Goal: Task Accomplishment & Management: Manage account settings

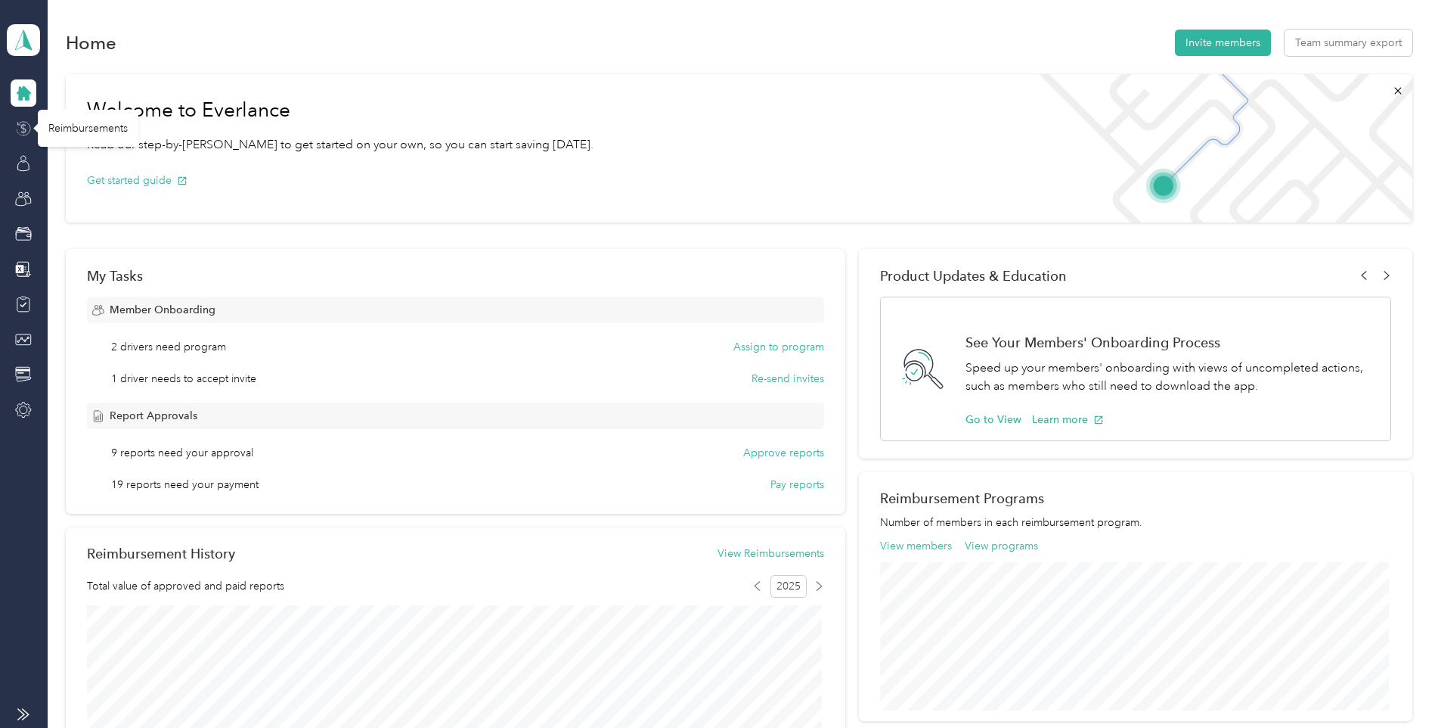
click at [21, 124] on icon at bounding box center [23, 128] width 17 height 17
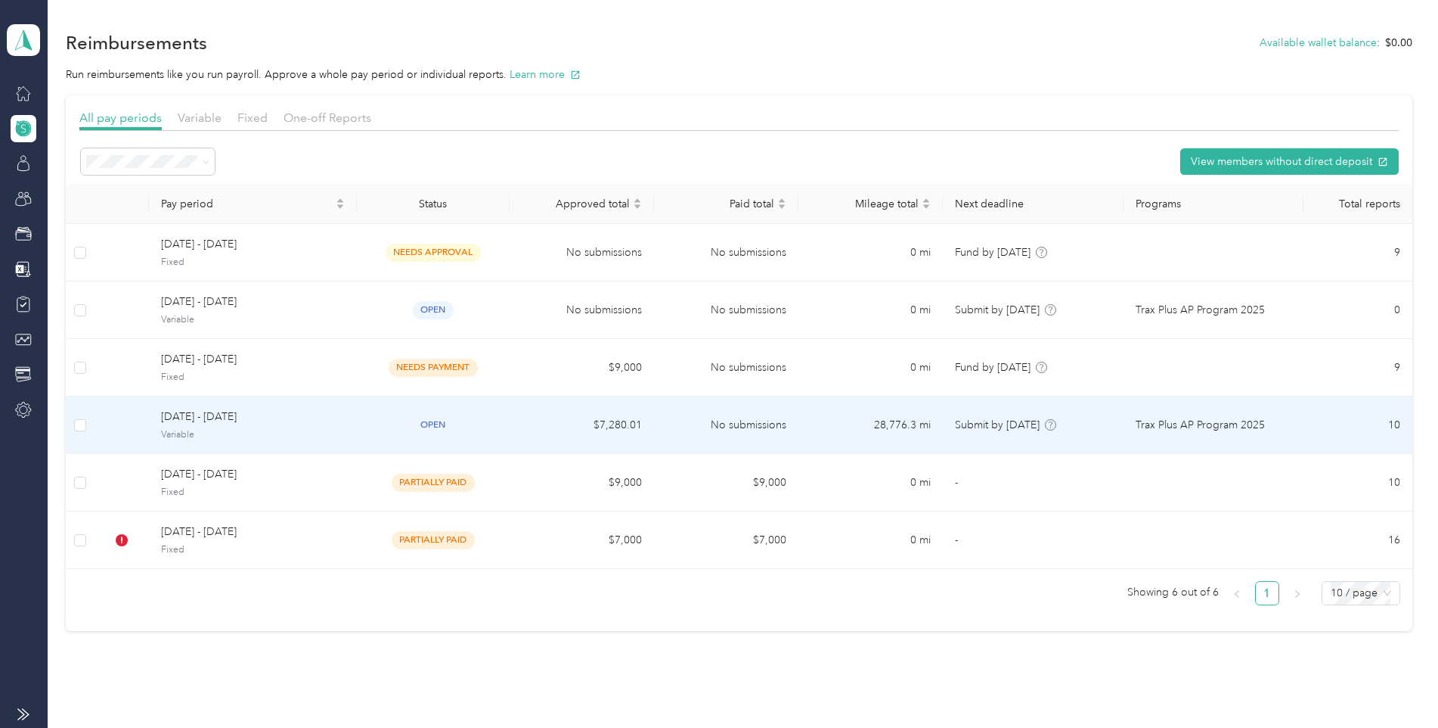
click at [303, 417] on span "[DATE] - [DATE]" at bounding box center [252, 416] width 183 height 17
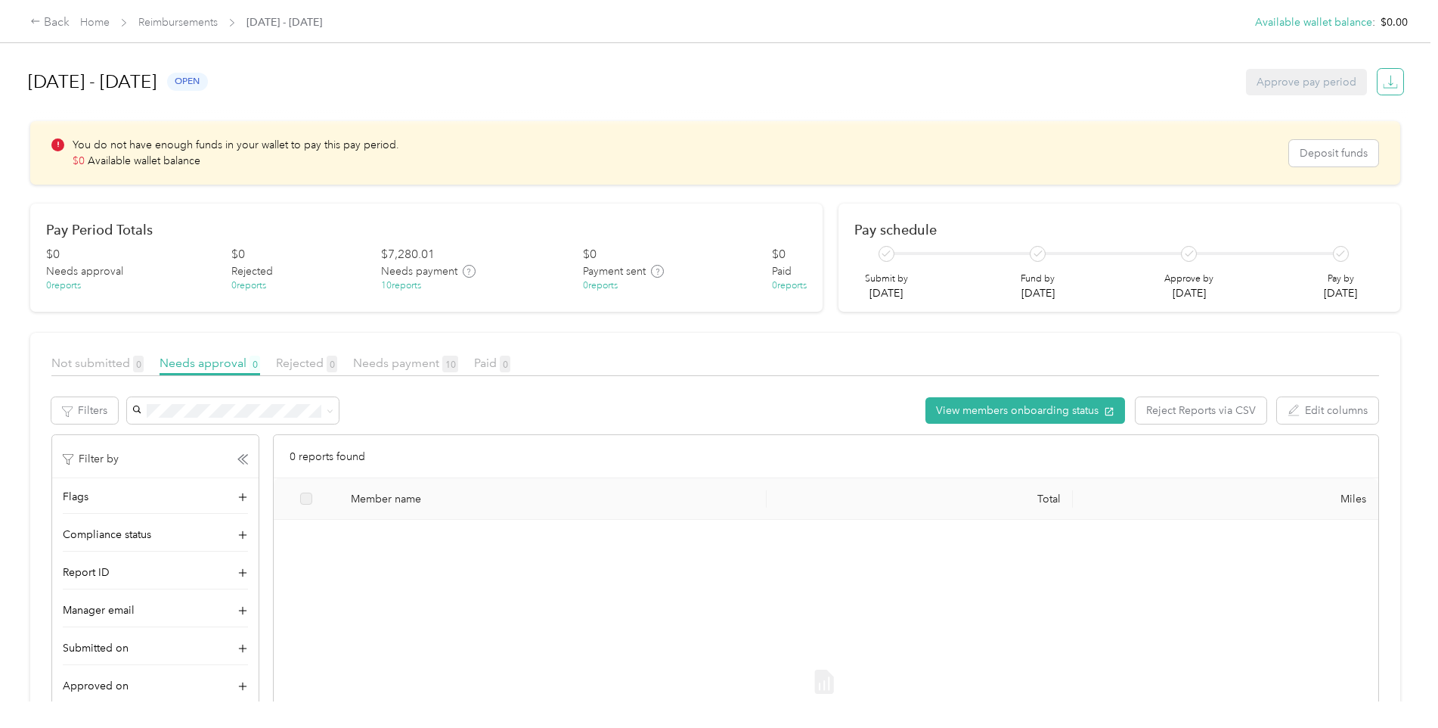
click at [1389, 84] on icon "button" at bounding box center [1390, 81] width 15 height 15
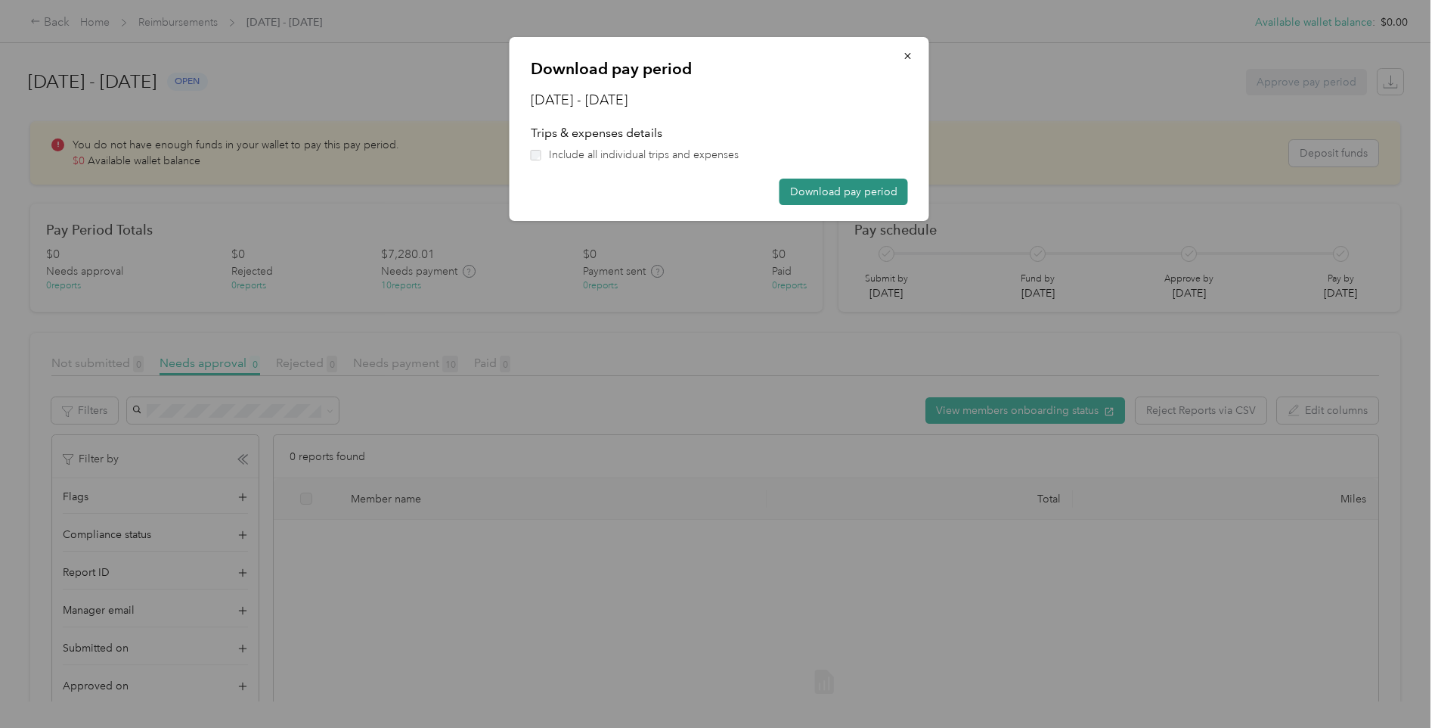
click at [813, 186] on button "Download pay period" at bounding box center [844, 191] width 129 height 26
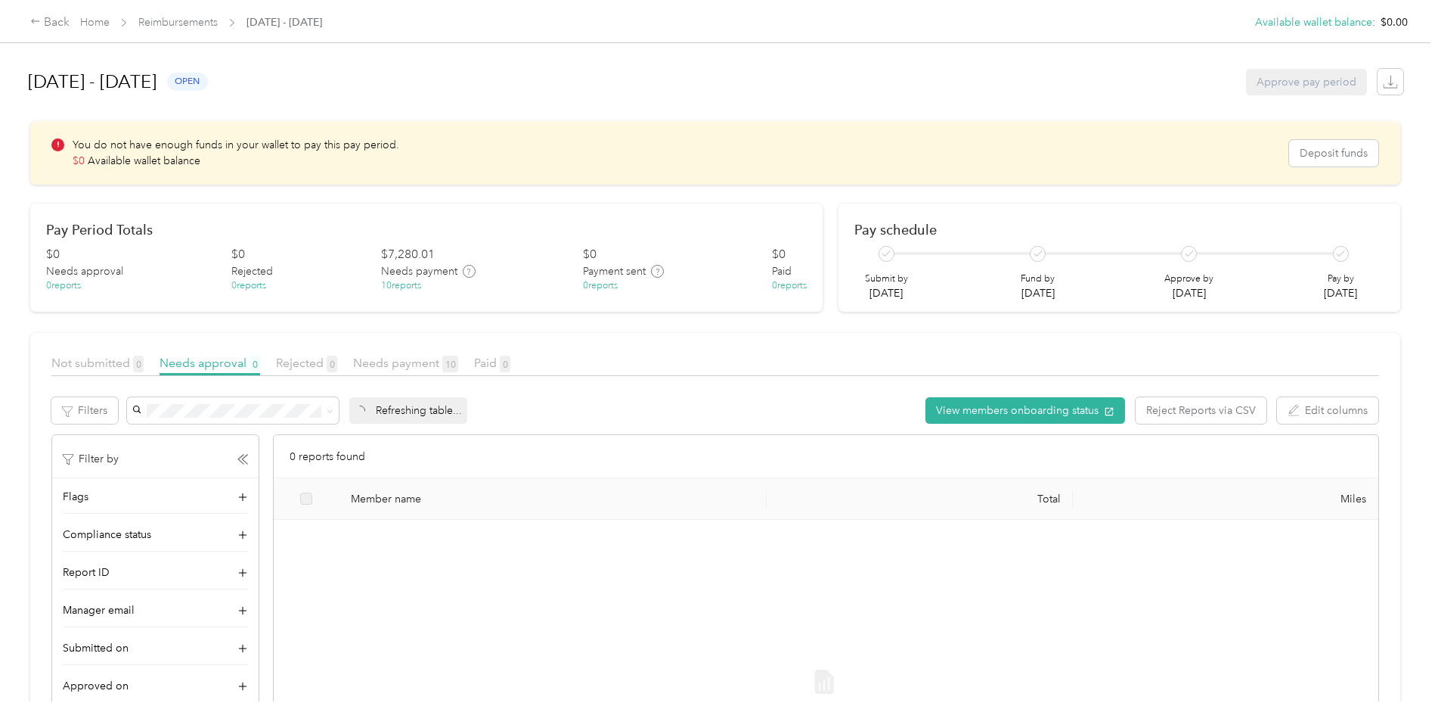
click at [945, 81] on div "[DATE] - [DATE] open Approve pay period" at bounding box center [716, 81] width 1376 height 57
click at [414, 287] on div "10 reports" at bounding box center [401, 286] width 40 height 14
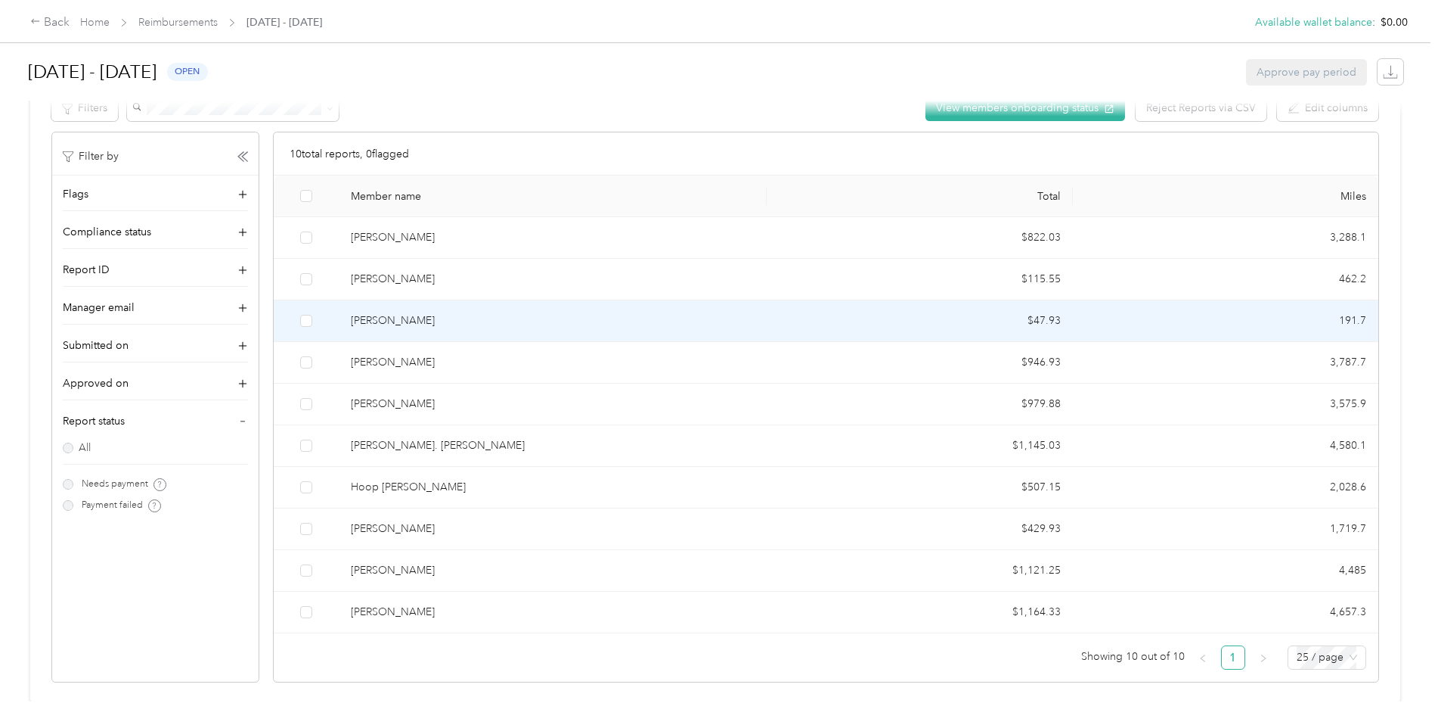
scroll to position [316, 0]
click at [413, 310] on div "[PERSON_NAME]" at bounding box center [553, 318] width 404 height 17
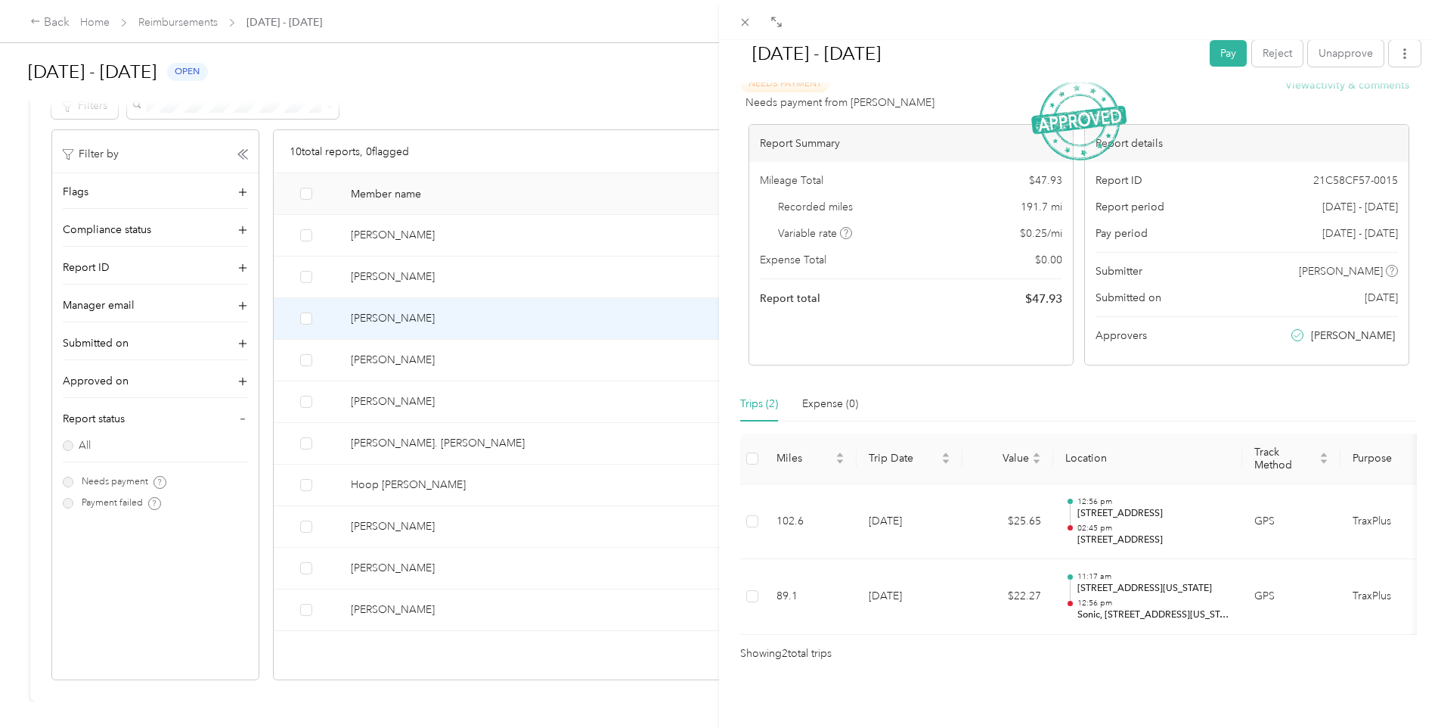
scroll to position [51, 0]
click at [744, 19] on icon at bounding box center [745, 22] width 13 height 13
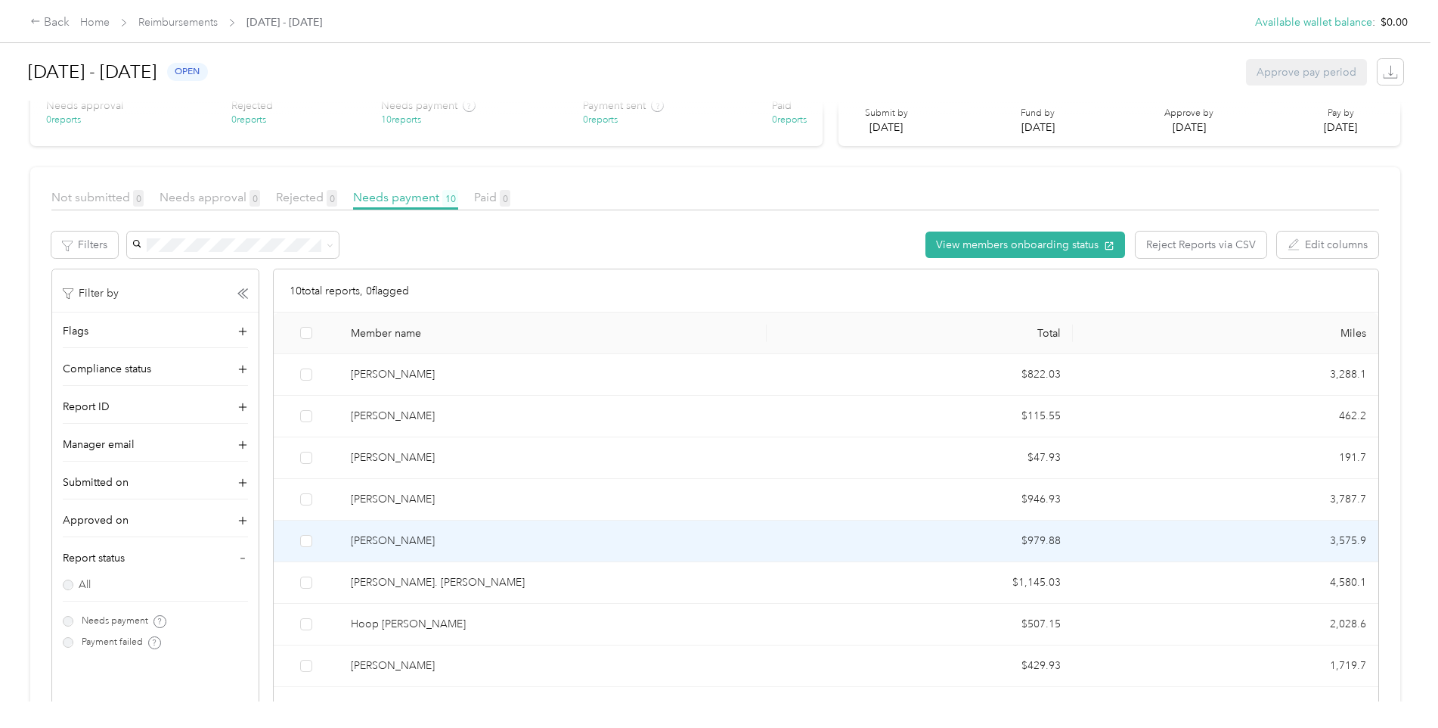
scroll to position [89, 0]
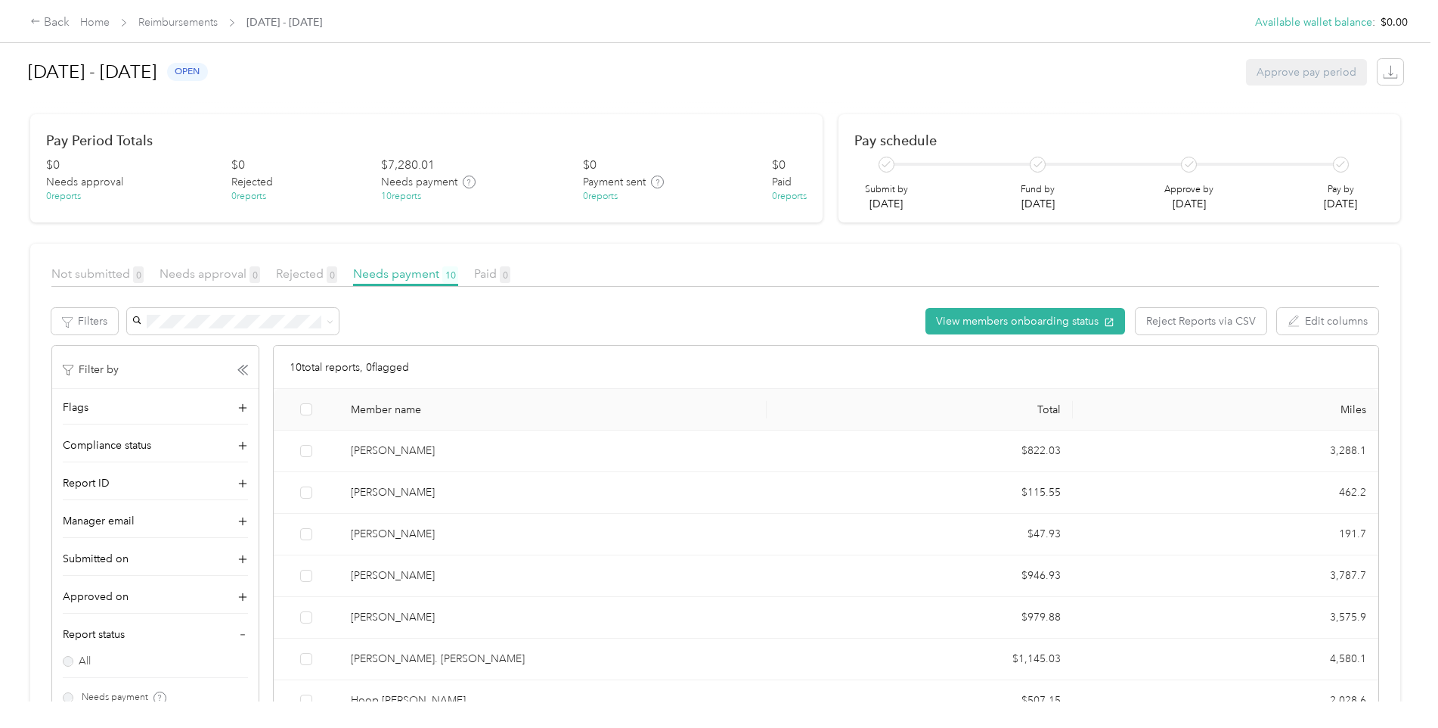
click at [396, 196] on div "10 reports" at bounding box center [401, 197] width 40 height 14
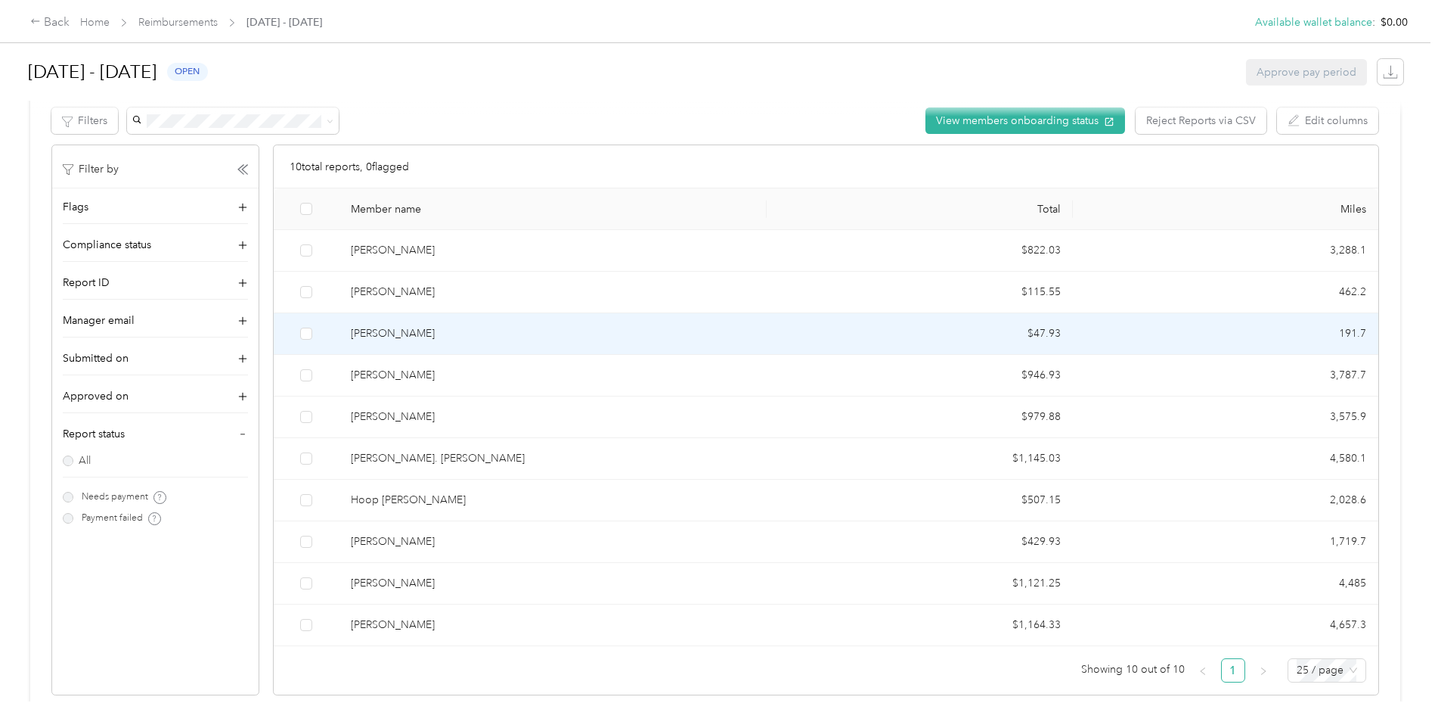
scroll to position [316, 0]
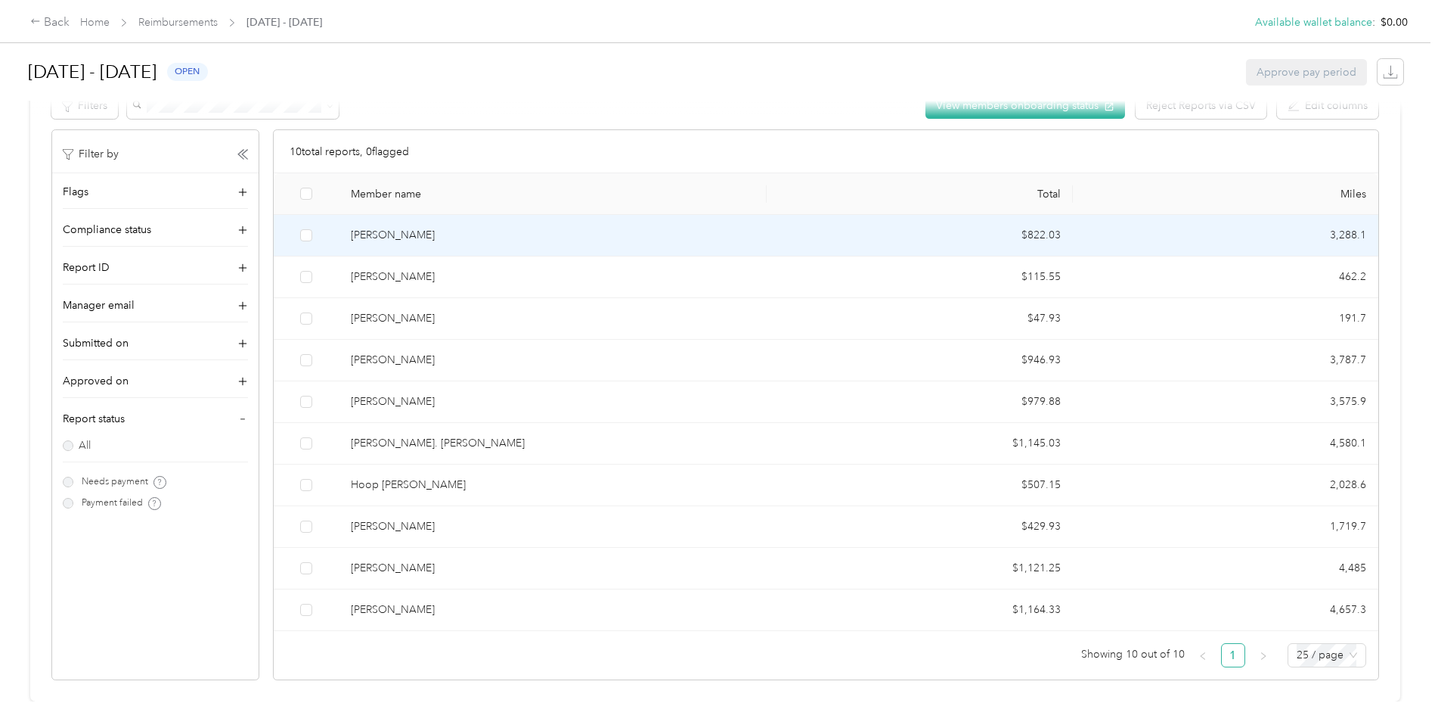
click at [412, 227] on div "[PERSON_NAME]" at bounding box center [553, 235] width 404 height 17
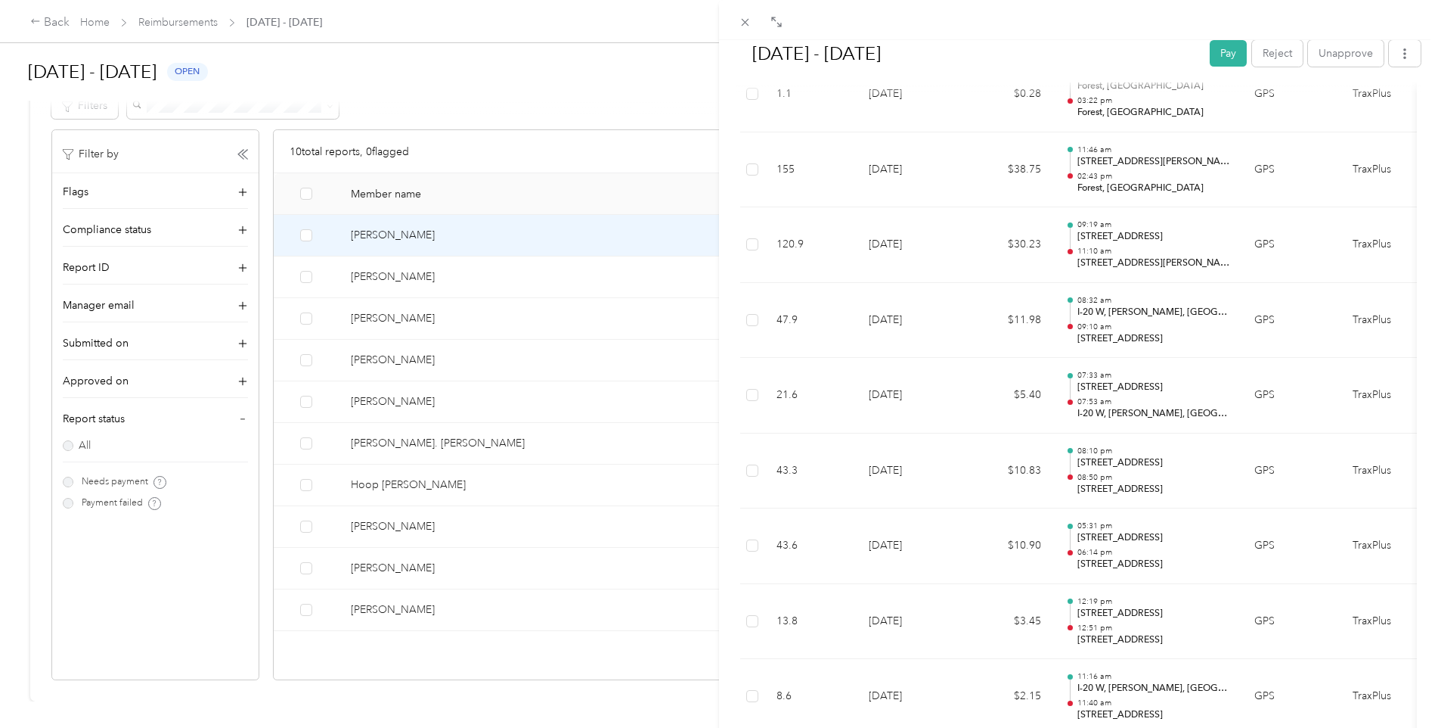
scroll to position [2496, 0]
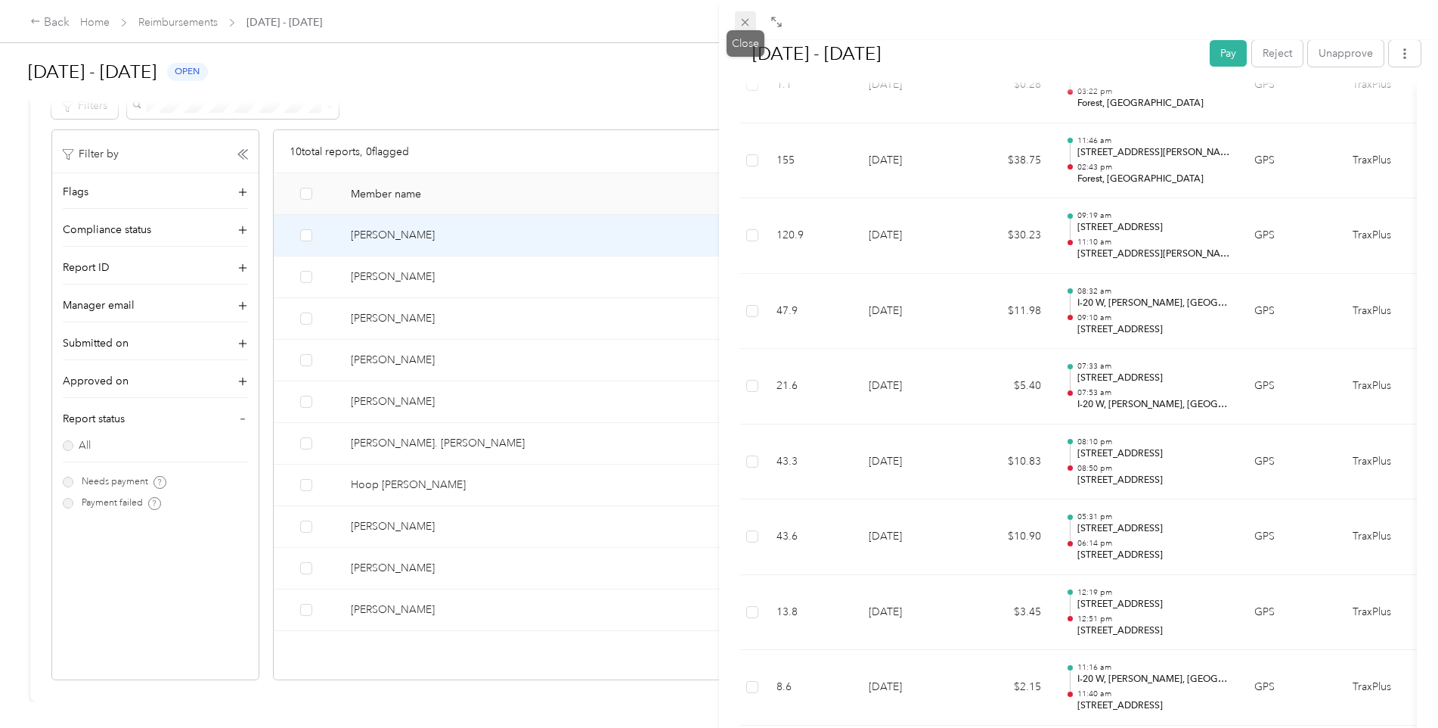
click at [751, 25] on icon at bounding box center [745, 22] width 13 height 13
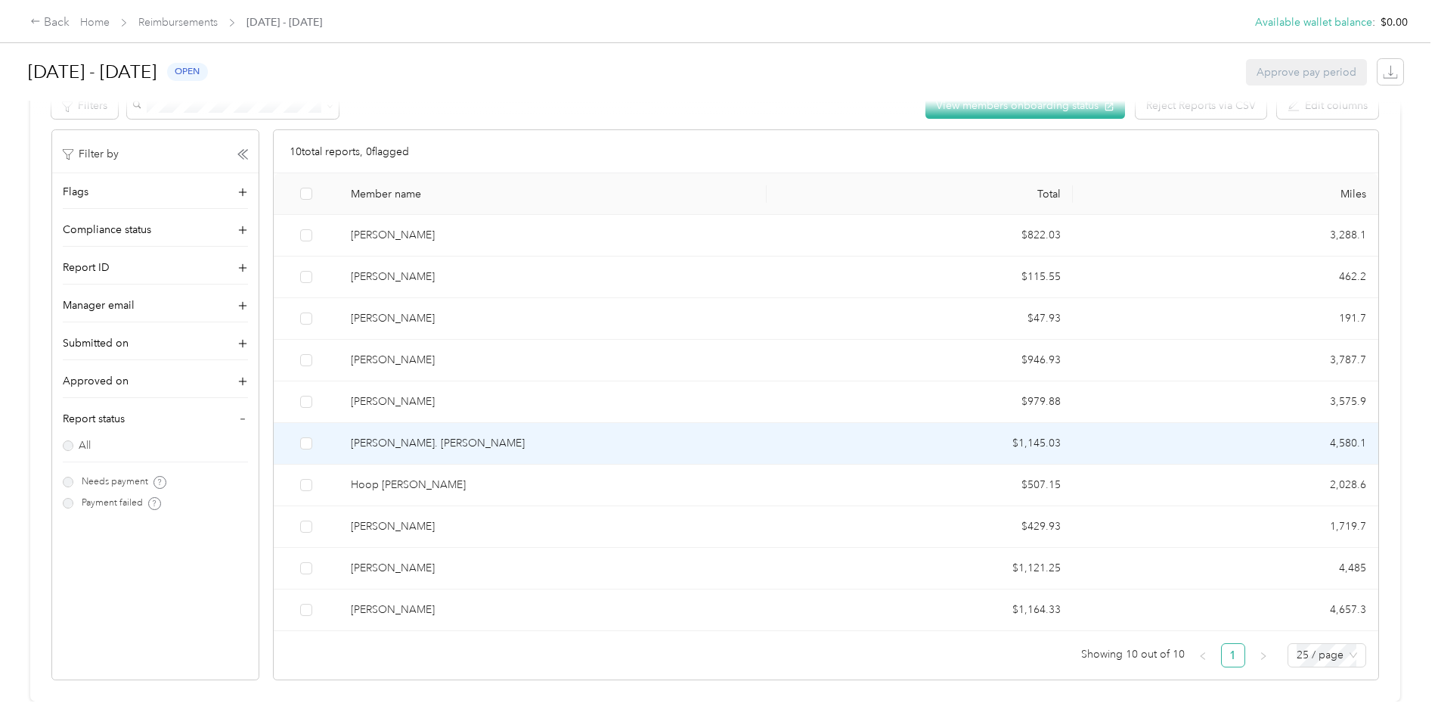
scroll to position [316, 0]
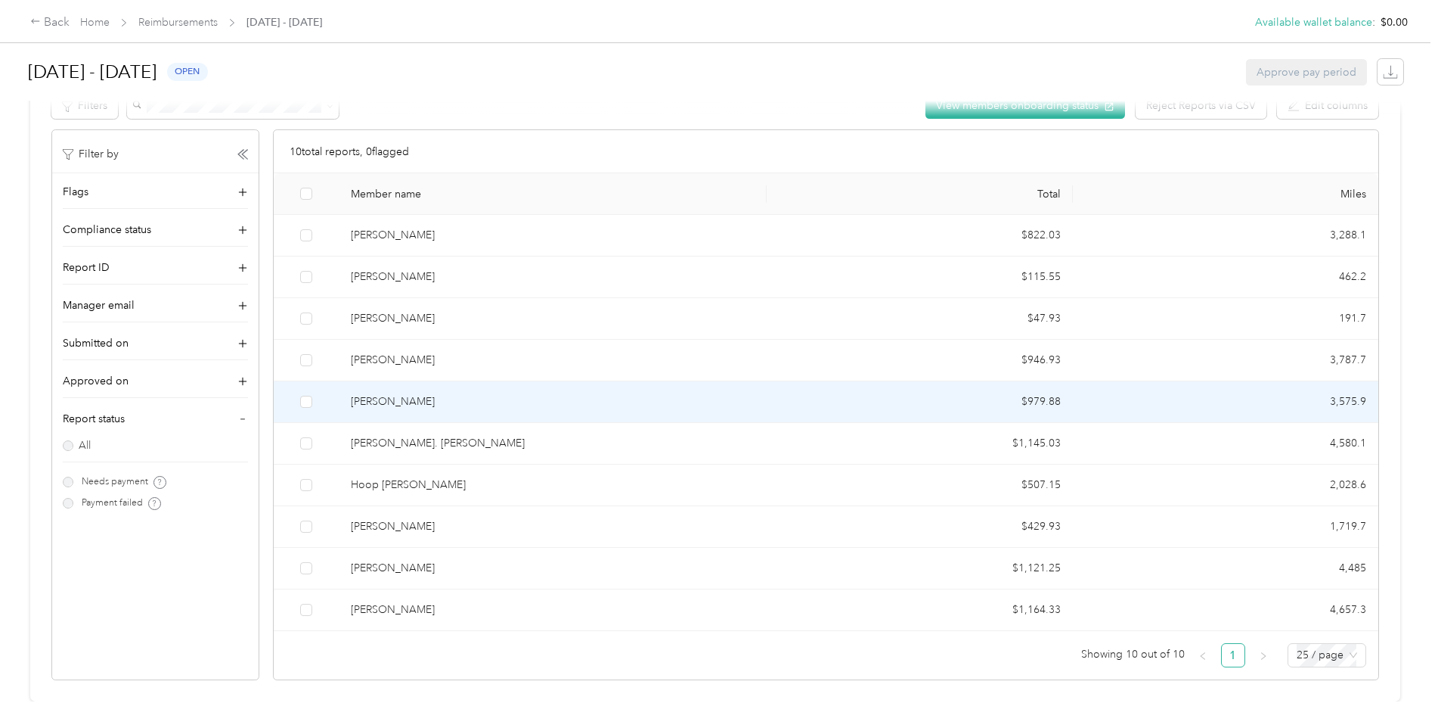
click at [470, 393] on div "[PERSON_NAME]" at bounding box center [553, 401] width 404 height 17
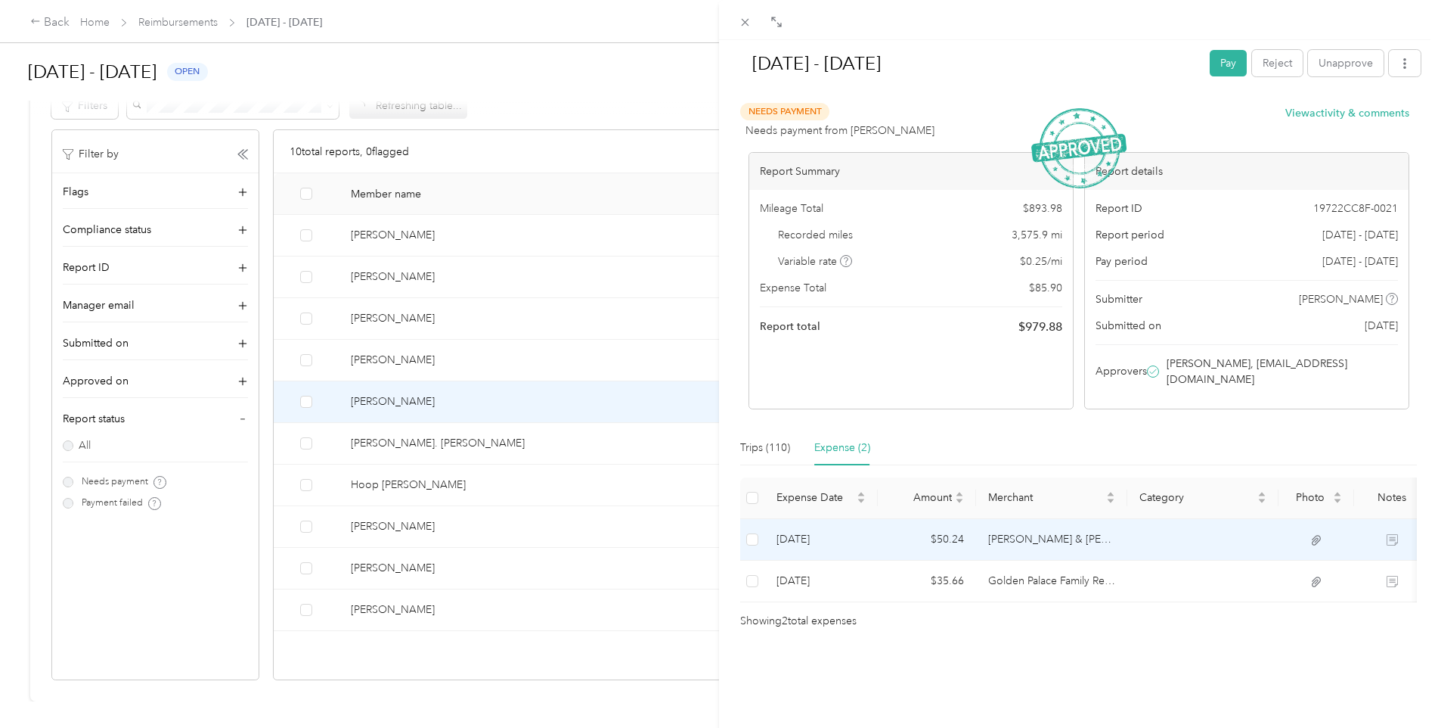
click at [1385, 519] on td at bounding box center [1392, 540] width 76 height 42
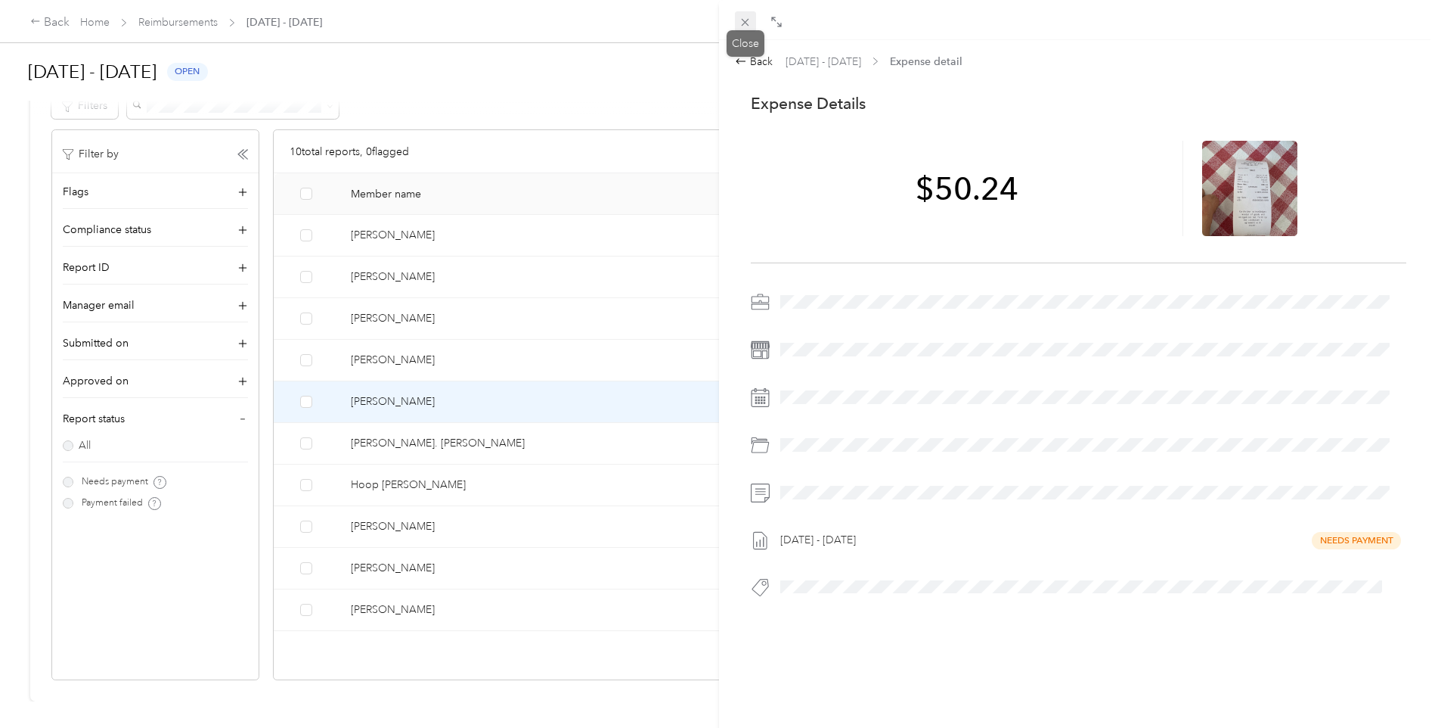
click at [743, 25] on icon at bounding box center [746, 23] width 8 height 8
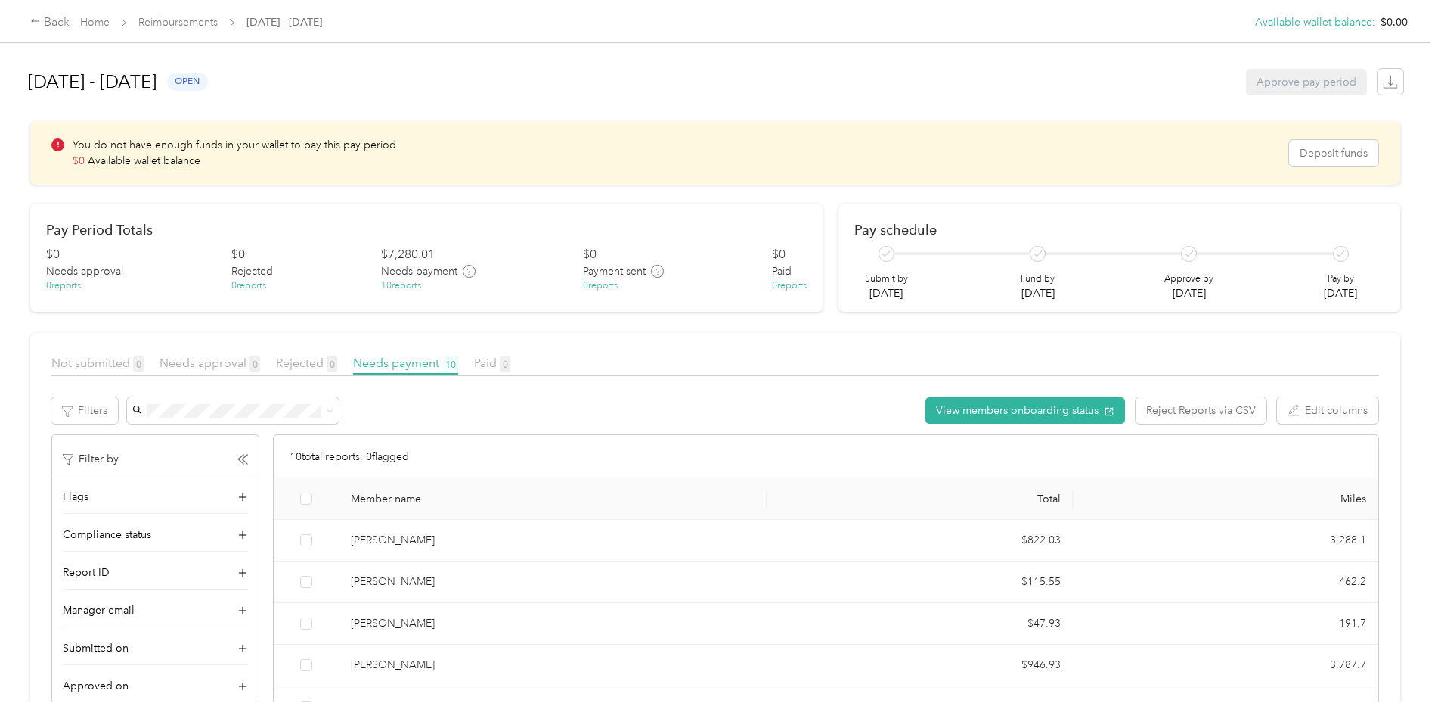
click at [615, 72] on div "[DATE] - [DATE] open Approve pay period" at bounding box center [716, 81] width 1376 height 57
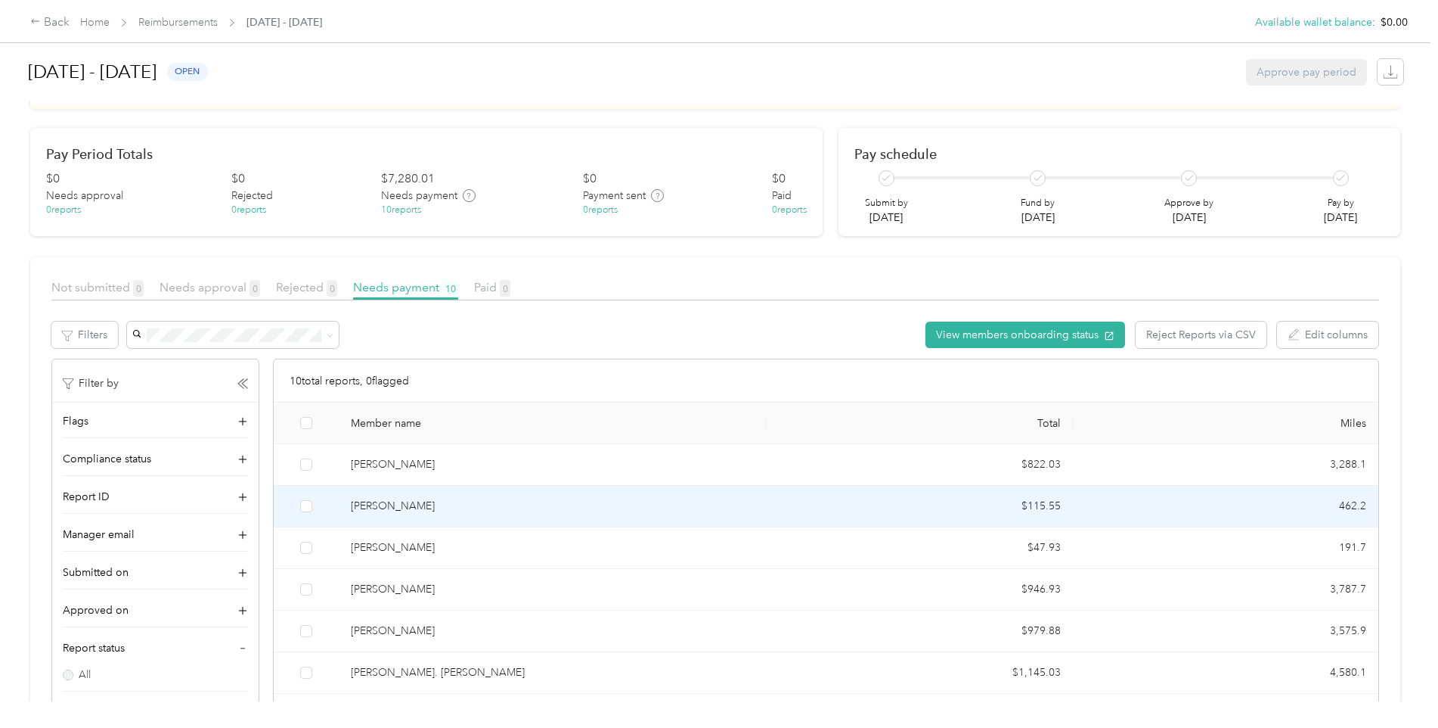
scroll to position [151, 0]
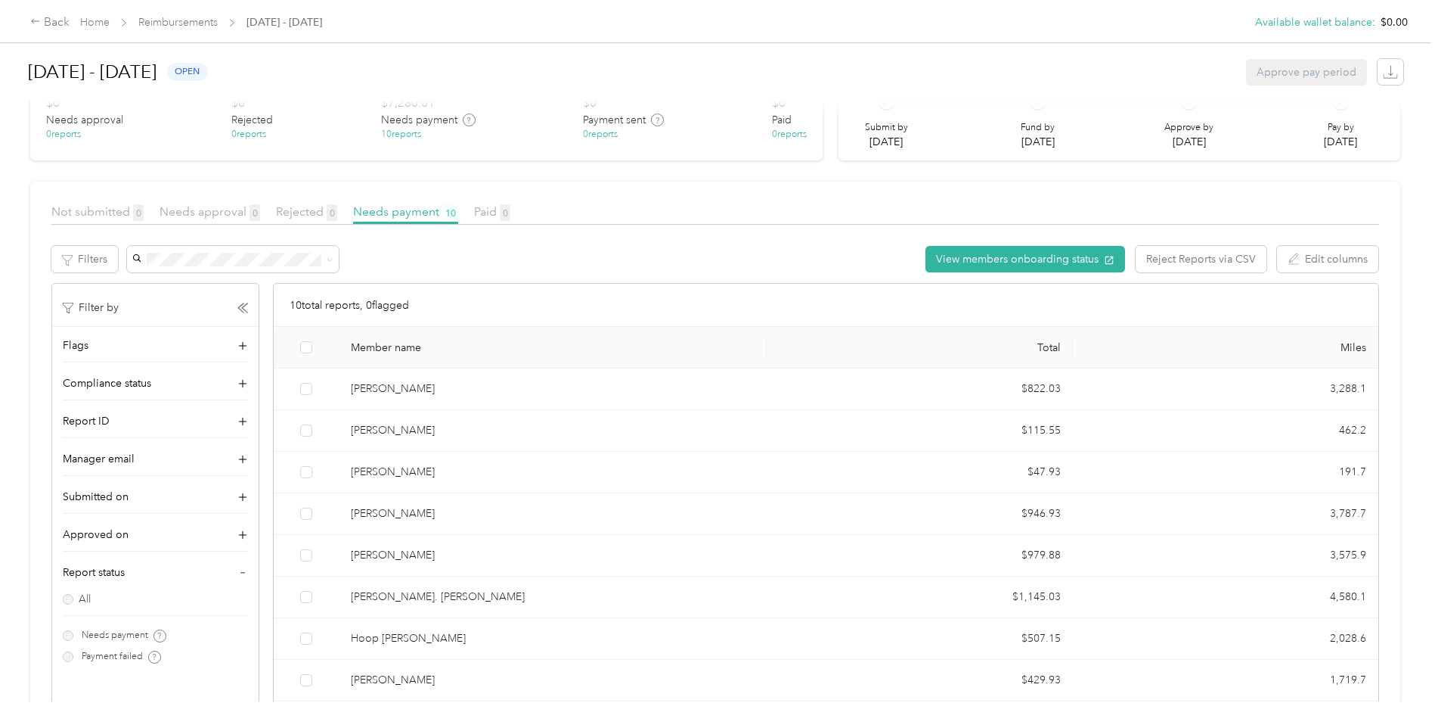
click at [390, 135] on div "10 reports" at bounding box center [401, 135] width 40 height 14
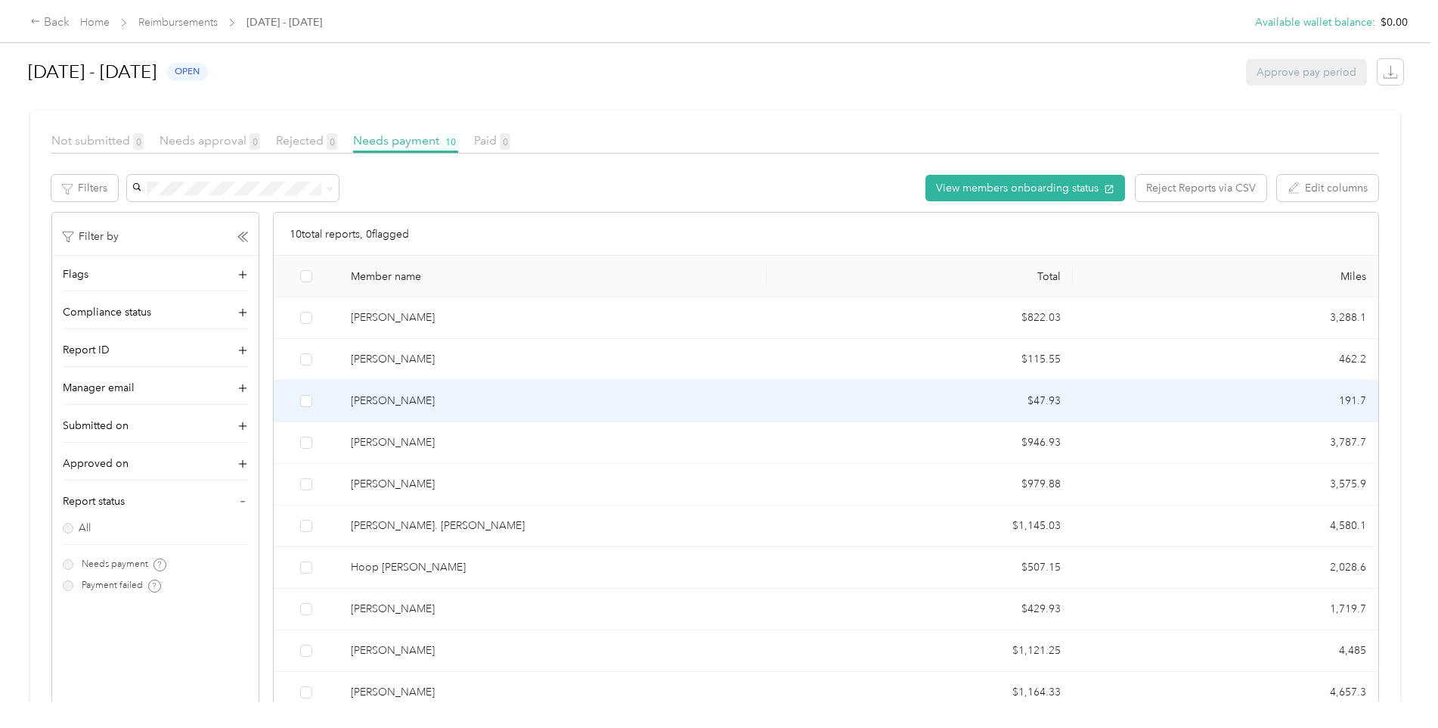
scroll to position [303, 0]
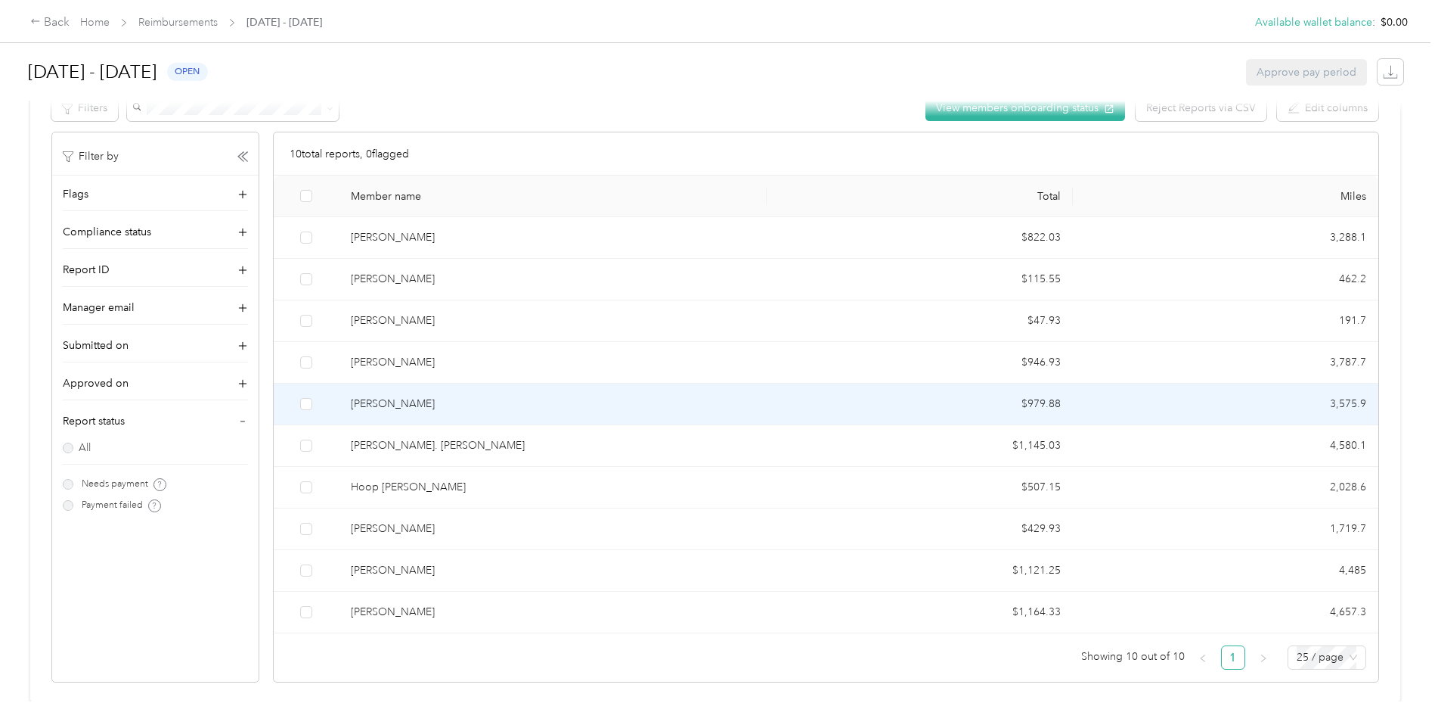
click at [378, 408] on div "[PERSON_NAME]" at bounding box center [553, 404] width 404 height 17
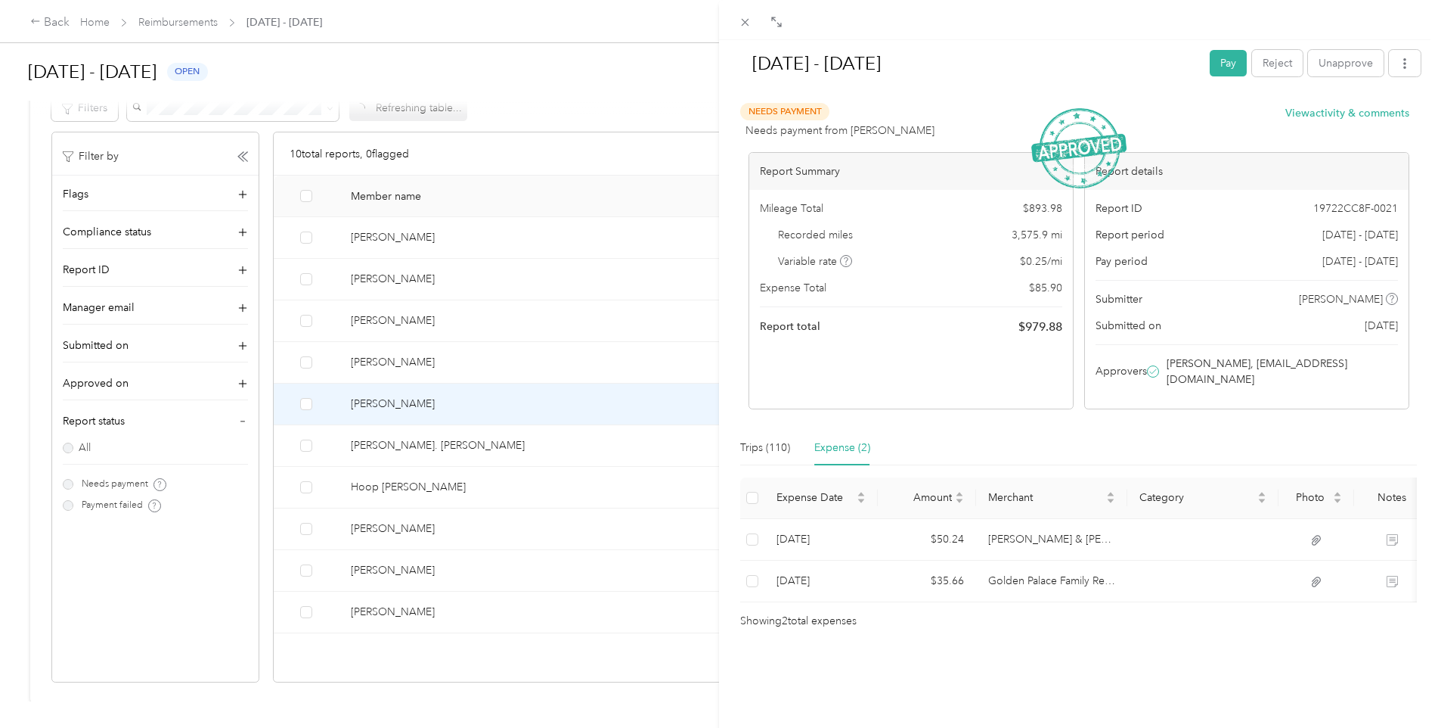
click at [395, 607] on div "[DATE] - [DATE] Pay Reject Unapprove Needs Payment Needs payment from [PERSON_N…" at bounding box center [719, 364] width 1438 height 728
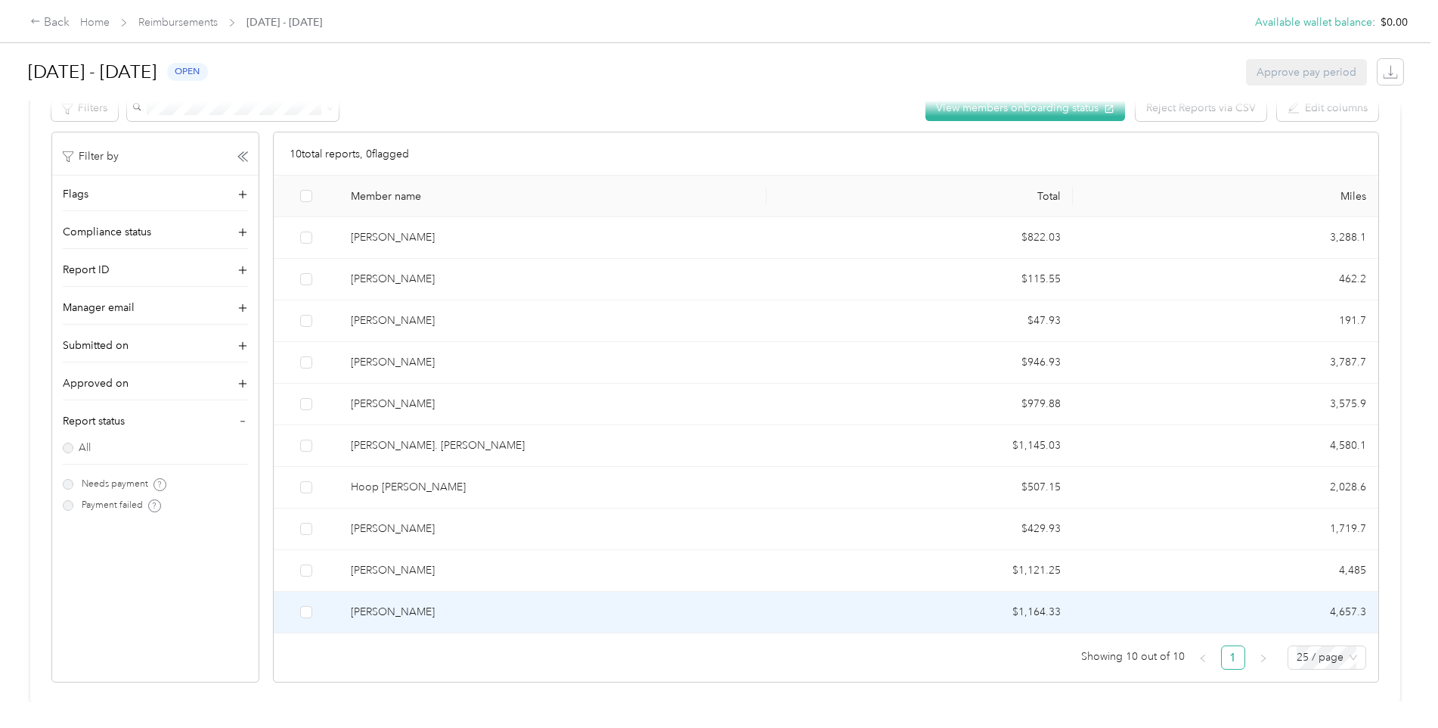
click at [435, 624] on td "[PERSON_NAME]" at bounding box center [553, 612] width 428 height 42
